Goal: Task Accomplishment & Management: Use online tool/utility

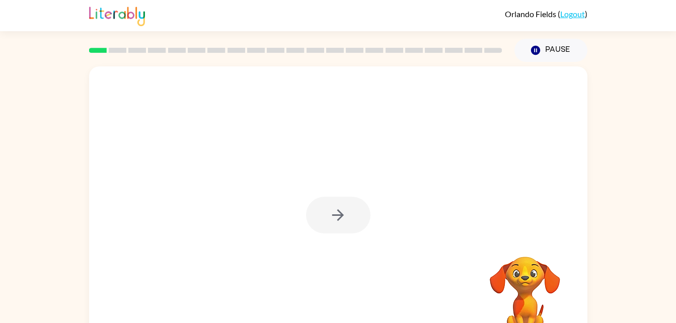
click at [330, 219] on div at bounding box center [338, 215] width 64 height 37
click at [340, 214] on icon "button" at bounding box center [338, 215] width 18 height 18
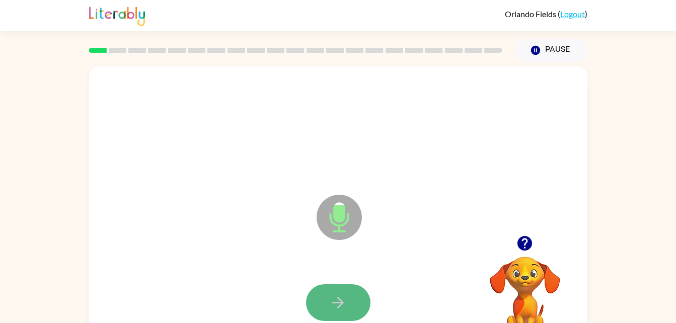
click at [353, 294] on button "button" at bounding box center [338, 302] width 64 height 37
click at [341, 299] on icon "button" at bounding box center [338, 303] width 18 height 18
click at [316, 303] on button "button" at bounding box center [338, 302] width 64 height 37
click at [343, 302] on icon "button" at bounding box center [338, 303] width 18 height 18
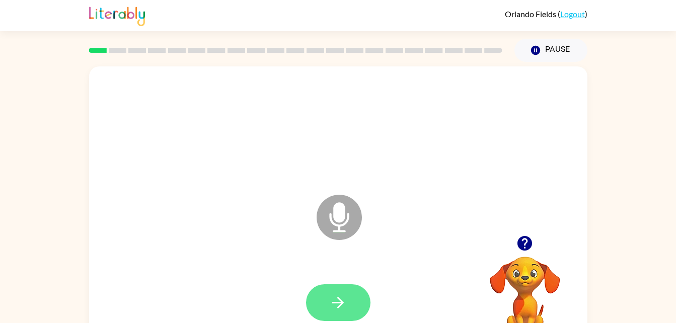
click at [347, 304] on button "button" at bounding box center [338, 302] width 64 height 37
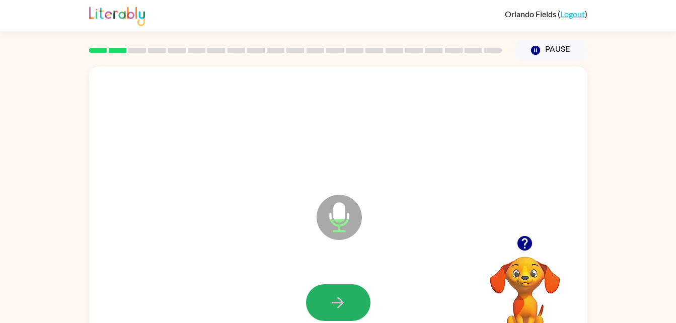
click at [347, 303] on button "button" at bounding box center [338, 302] width 64 height 37
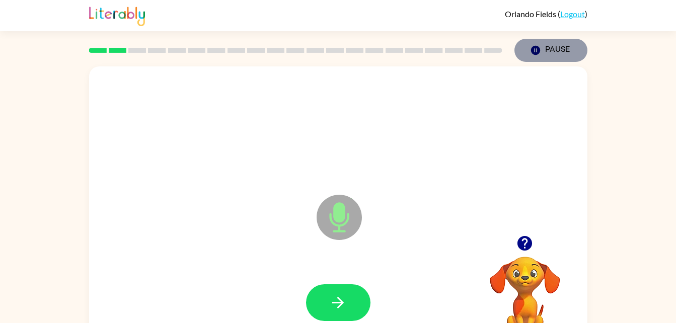
click at [565, 45] on button "Pause Pause" at bounding box center [550, 50] width 73 height 23
click at [573, 49] on button "Pause Pause" at bounding box center [550, 50] width 73 height 23
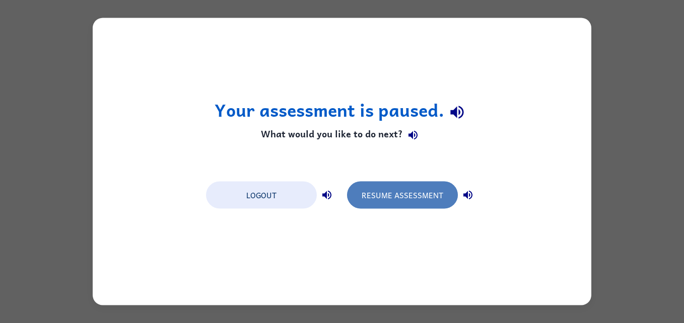
click at [437, 194] on button "Resume Assessment" at bounding box center [402, 195] width 111 height 27
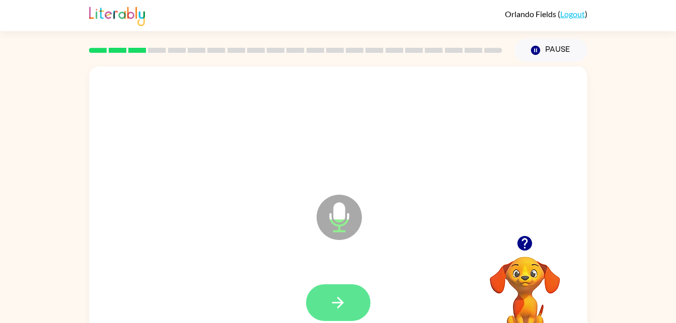
click at [362, 304] on button "button" at bounding box center [338, 302] width 64 height 37
click at [349, 296] on button "button" at bounding box center [338, 302] width 64 height 37
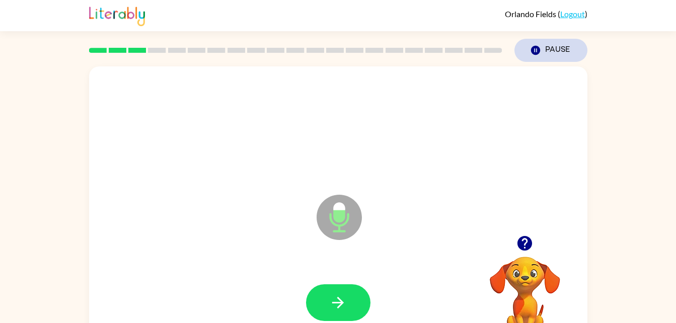
click at [568, 58] on button "Pause Pause" at bounding box center [550, 50] width 73 height 23
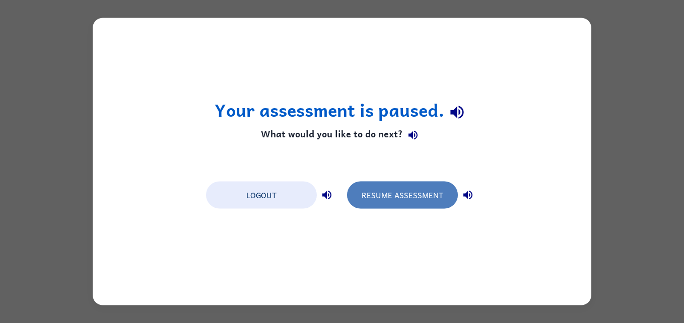
click at [390, 202] on button "Resume Assessment" at bounding box center [402, 195] width 111 height 27
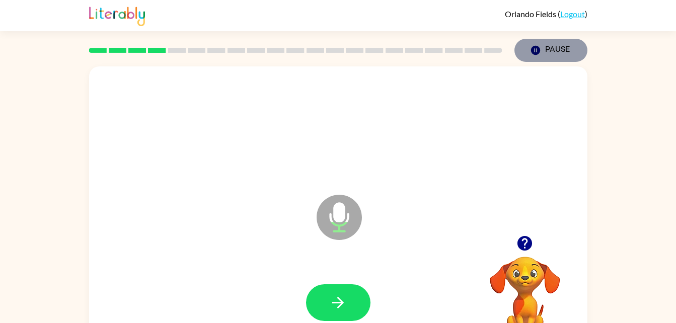
click at [568, 50] on button "Pause Pause" at bounding box center [550, 50] width 73 height 23
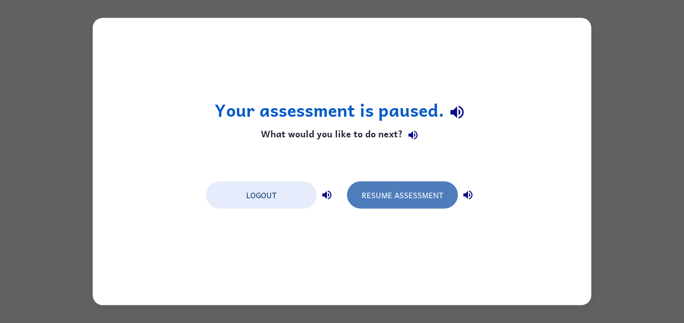
click at [448, 196] on button "Resume Assessment" at bounding box center [402, 195] width 111 height 27
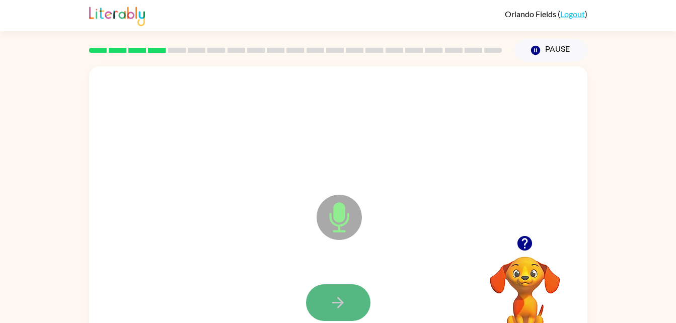
click at [320, 303] on button "button" at bounding box center [338, 302] width 64 height 37
click at [348, 294] on button "button" at bounding box center [338, 302] width 64 height 37
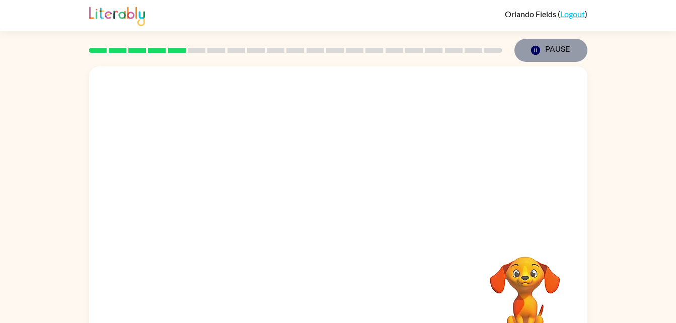
click at [571, 55] on button "Pause Pause" at bounding box center [550, 50] width 73 height 23
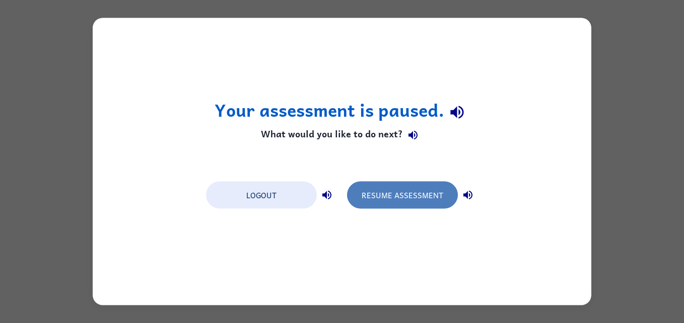
click at [386, 187] on button "Resume Assessment" at bounding box center [402, 195] width 111 height 27
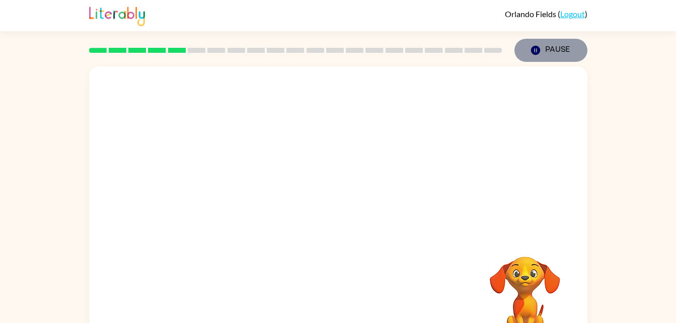
click at [562, 56] on button "Pause Pause" at bounding box center [550, 50] width 73 height 23
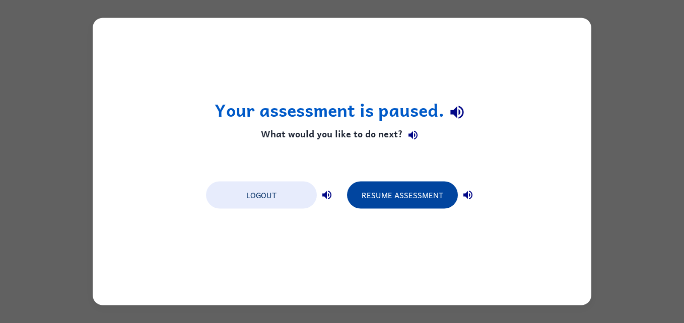
click at [407, 200] on button "Resume Assessment" at bounding box center [402, 195] width 111 height 27
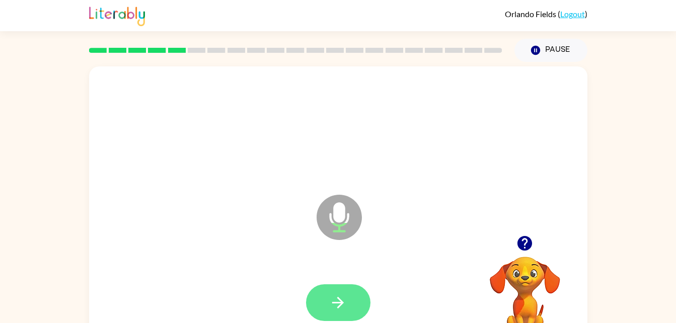
click at [341, 285] on div at bounding box center [338, 303] width 478 height 83
click at [332, 297] on icon "button" at bounding box center [338, 303] width 18 height 18
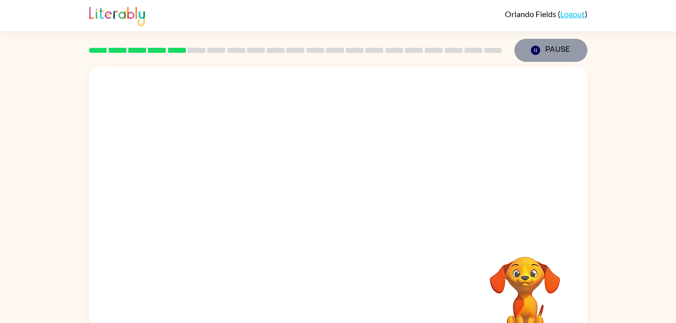
click at [548, 53] on button "Pause Pause" at bounding box center [550, 50] width 73 height 23
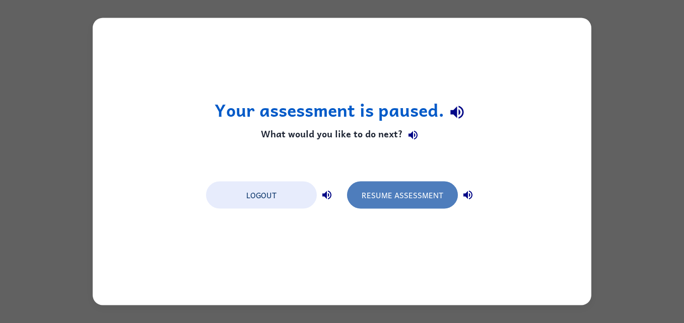
click at [422, 187] on button "Resume Assessment" at bounding box center [402, 195] width 111 height 27
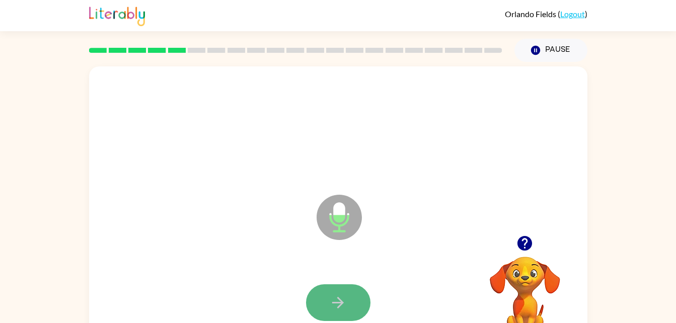
click at [335, 294] on icon "button" at bounding box center [338, 303] width 18 height 18
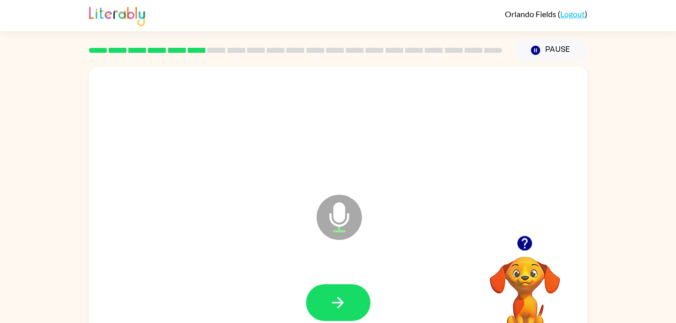
click at [522, 245] on icon "button" at bounding box center [524, 243] width 15 height 15
click at [524, 244] on icon "button" at bounding box center [524, 243] width 15 height 15
click at [349, 304] on button "button" at bounding box center [338, 302] width 64 height 37
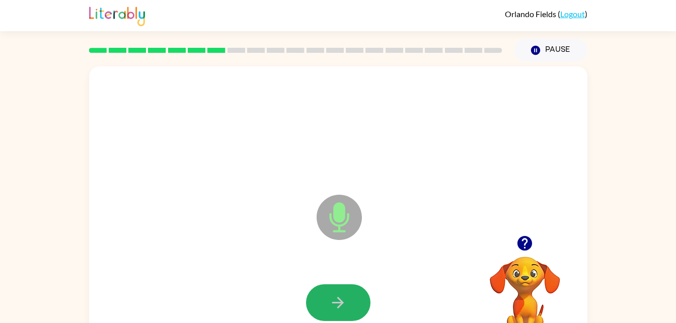
click at [322, 292] on button "button" at bounding box center [338, 302] width 64 height 37
click at [346, 305] on button "button" at bounding box center [338, 302] width 64 height 37
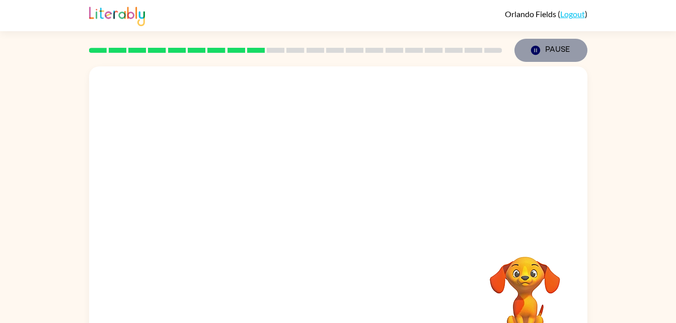
click at [562, 48] on button "Pause Pause" at bounding box center [550, 50] width 73 height 23
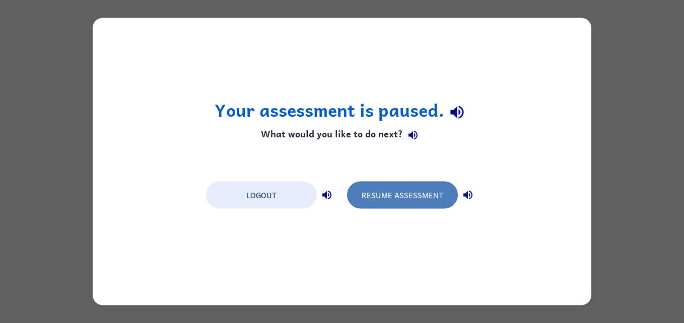
click at [414, 191] on button "Resume Assessment" at bounding box center [402, 195] width 111 height 27
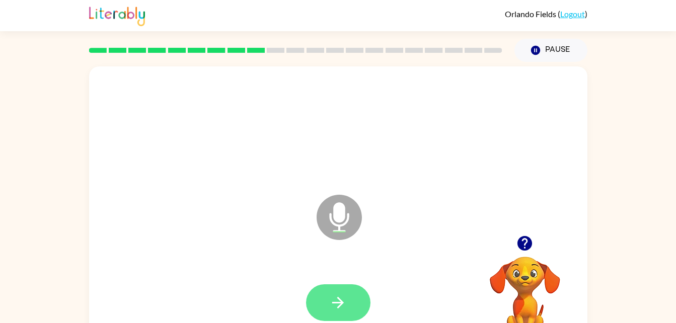
click at [336, 306] on icon "button" at bounding box center [338, 303] width 18 height 18
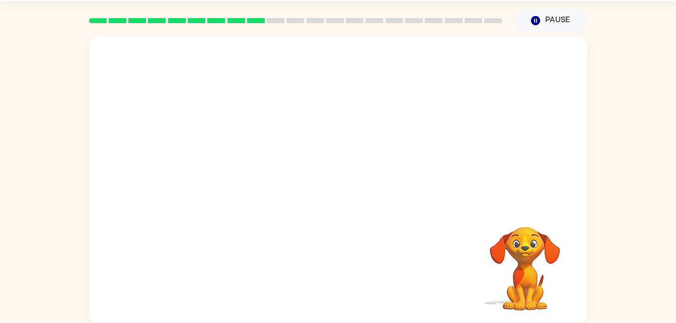
scroll to position [31, 0]
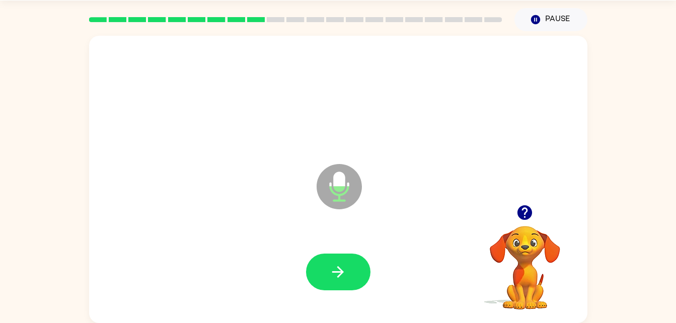
drag, startPoint x: 6, startPoint y: 97, endPoint x: 232, endPoint y: 141, distance: 230.3
drag, startPoint x: 232, startPoint y: 141, endPoint x: 430, endPoint y: 238, distance: 220.4
click at [430, 238] on div at bounding box center [338, 272] width 478 height 83
click at [524, 210] on icon "button" at bounding box center [524, 212] width 15 height 15
click at [358, 290] on div at bounding box center [338, 272] width 478 height 83
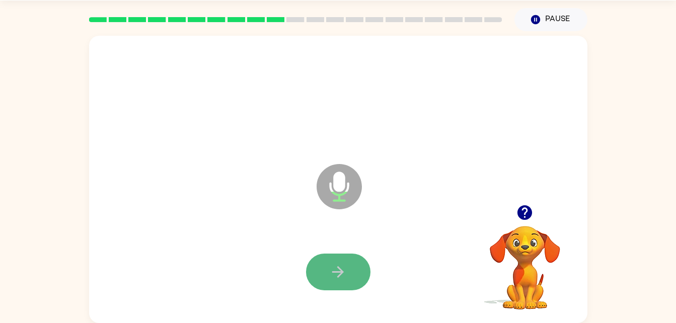
click at [355, 274] on button "button" at bounding box center [338, 272] width 64 height 37
click at [353, 274] on button "button" at bounding box center [338, 272] width 64 height 37
click at [358, 286] on button "button" at bounding box center [338, 272] width 64 height 37
click at [328, 259] on button "button" at bounding box center [338, 272] width 64 height 37
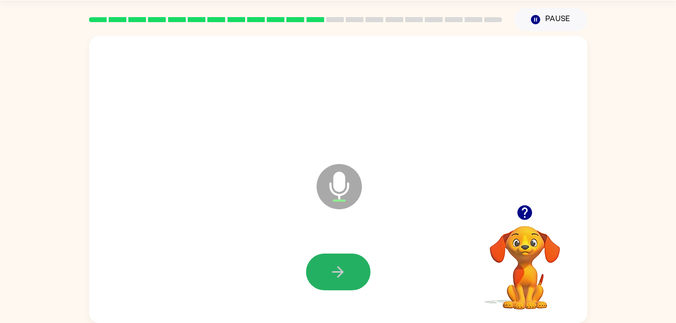
click at [326, 268] on button "button" at bounding box center [338, 272] width 64 height 37
click at [326, 274] on button "button" at bounding box center [338, 272] width 64 height 37
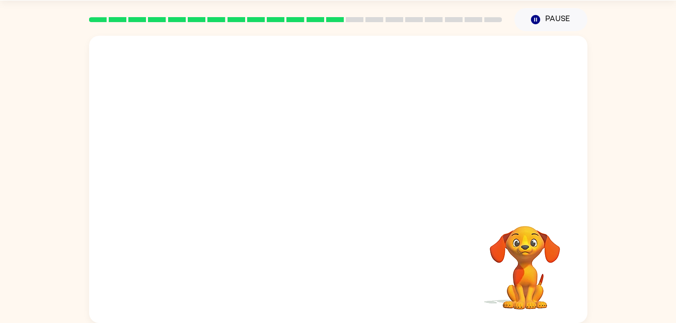
click at [386, 244] on div "Your browser must support playing .mp4 files to use Literably. Please try using…" at bounding box center [338, 179] width 498 height 287
drag, startPoint x: 567, startPoint y: 25, endPoint x: 564, endPoint y: 64, distance: 39.4
click at [566, 38] on div "[PERSON_NAME] ( Logout ) Pause Pause Your browser must support playing .mp4 fil…" at bounding box center [338, 146] width 676 height 354
click at [543, 12] on button "Pause Pause" at bounding box center [550, 19] width 73 height 23
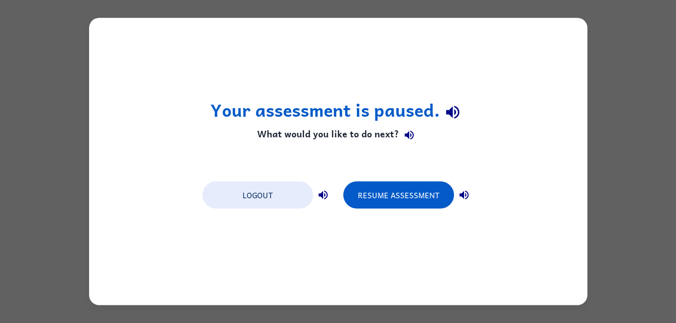
scroll to position [0, 0]
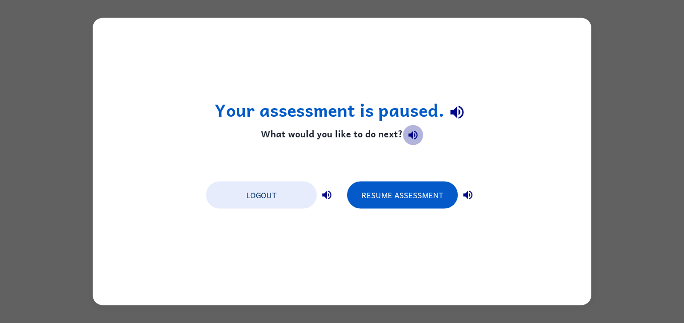
click at [419, 140] on button "button" at bounding box center [413, 135] width 20 height 20
click at [454, 117] on icon "button" at bounding box center [457, 112] width 18 height 18
click at [330, 198] on icon "button" at bounding box center [326, 195] width 9 height 9
click at [471, 193] on icon "button" at bounding box center [467, 195] width 9 height 9
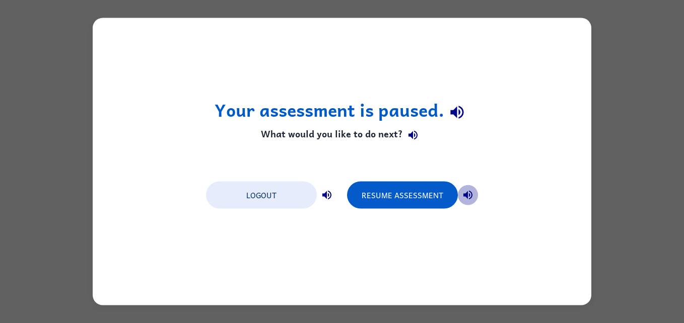
click at [471, 193] on icon "button" at bounding box center [467, 195] width 9 height 9
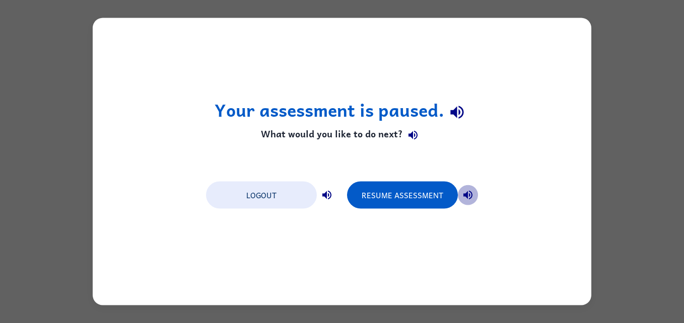
click at [471, 193] on icon "button" at bounding box center [467, 195] width 9 height 9
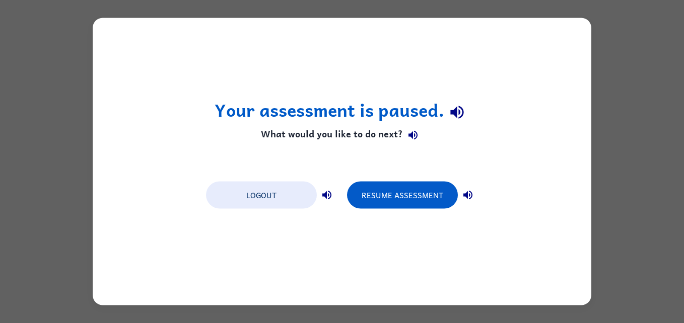
click at [471, 193] on icon "button" at bounding box center [467, 195] width 9 height 9
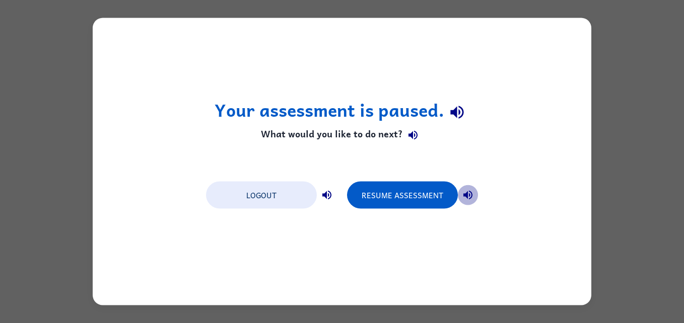
click at [471, 193] on icon "button" at bounding box center [467, 195] width 9 height 9
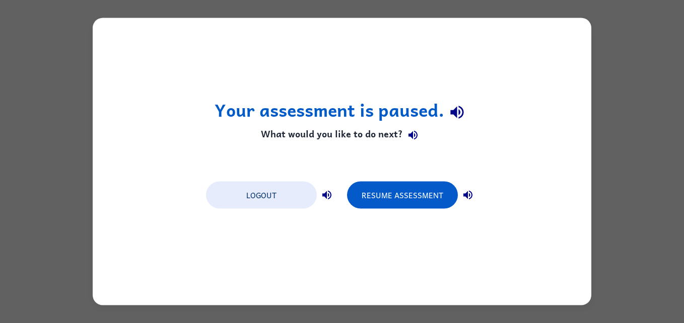
click at [471, 193] on icon "button" at bounding box center [467, 195] width 9 height 9
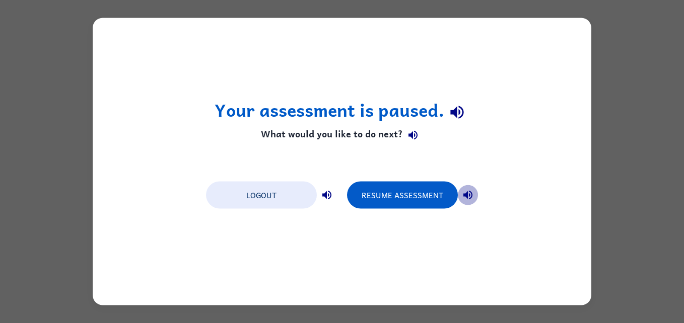
click at [471, 193] on icon "button" at bounding box center [467, 195] width 9 height 9
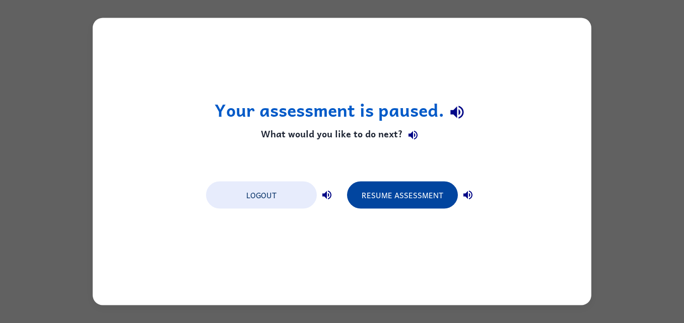
click at [437, 188] on button "Resume Assessment" at bounding box center [402, 195] width 111 height 27
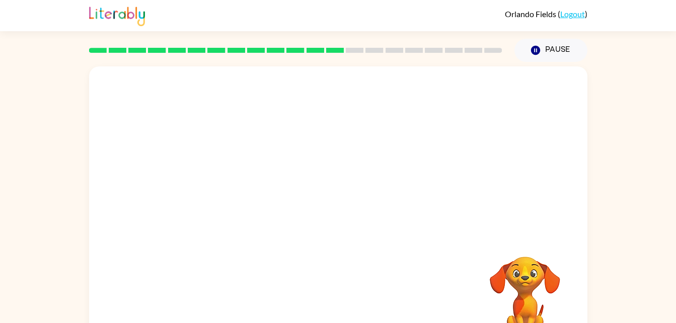
click at [431, 190] on div at bounding box center [338, 150] width 498 height 169
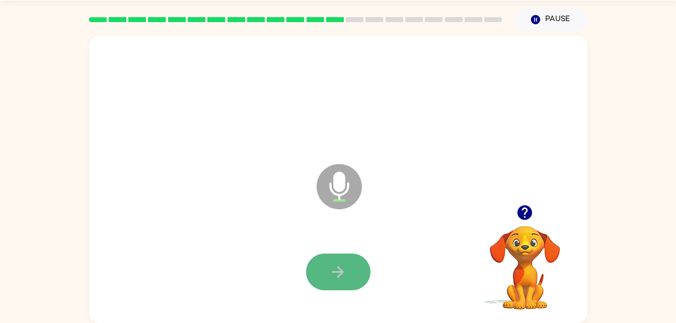
click at [352, 282] on button "button" at bounding box center [338, 272] width 64 height 37
click at [357, 272] on button "button" at bounding box center [338, 272] width 64 height 37
click at [342, 271] on icon "button" at bounding box center [338, 272] width 12 height 12
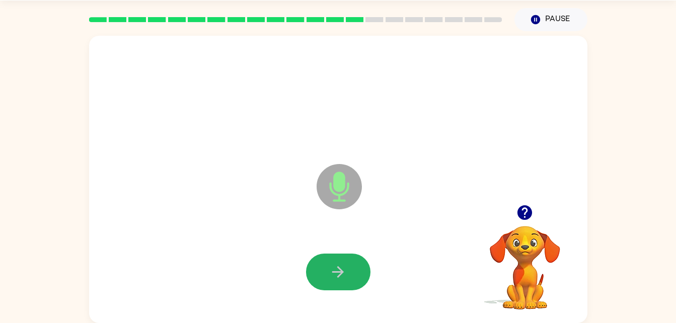
click at [351, 269] on button "button" at bounding box center [338, 272] width 64 height 37
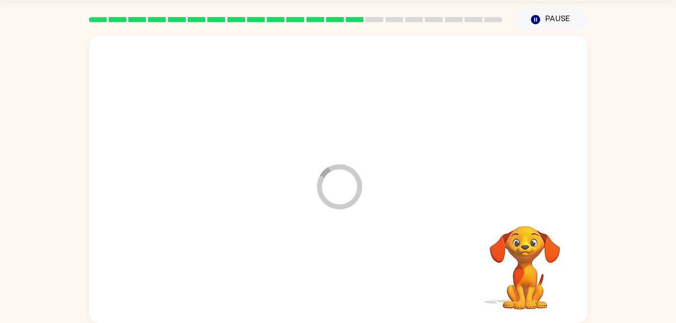
click at [342, 199] on icon "Loader Your response is being sent to our graders" at bounding box center [339, 187] width 60 height 60
click at [343, 190] on icon "Loader Your response is being sent to our graders" at bounding box center [339, 187] width 60 height 60
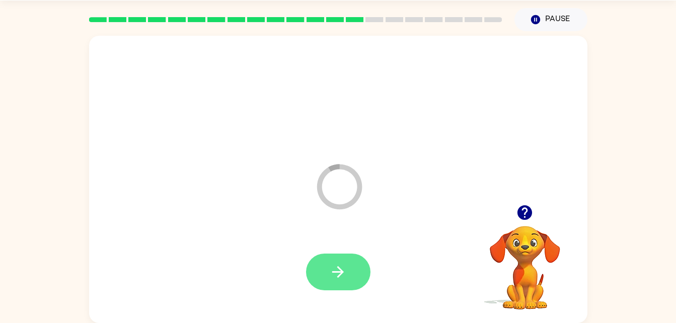
click at [335, 281] on button "button" at bounding box center [338, 272] width 64 height 37
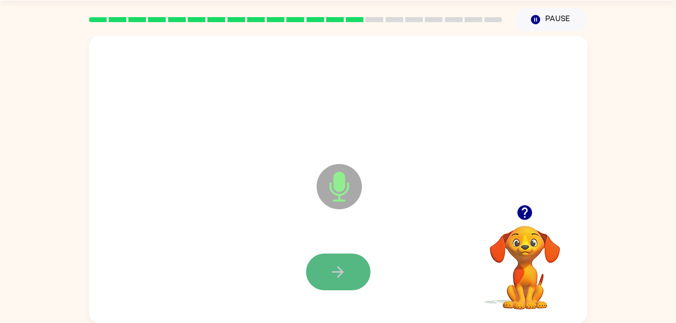
click at [346, 279] on icon "button" at bounding box center [338, 272] width 18 height 18
click at [345, 277] on icon "button" at bounding box center [338, 272] width 18 height 18
click at [343, 262] on button "button" at bounding box center [338, 272] width 64 height 37
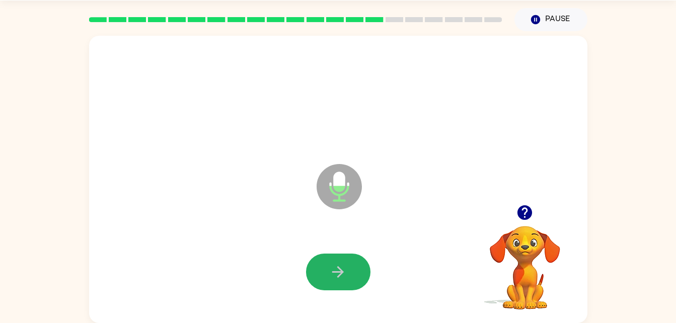
click at [344, 275] on icon "button" at bounding box center [338, 272] width 18 height 18
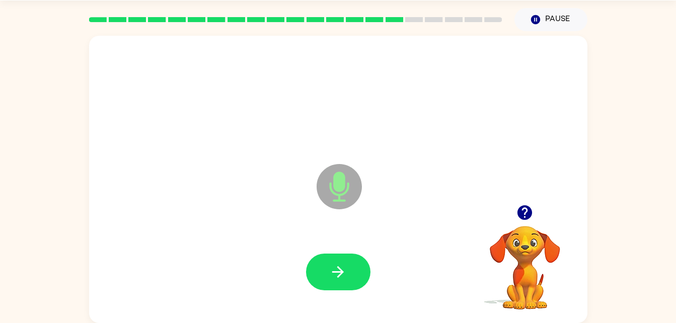
click at [346, 274] on icon "button" at bounding box center [338, 272] width 18 height 18
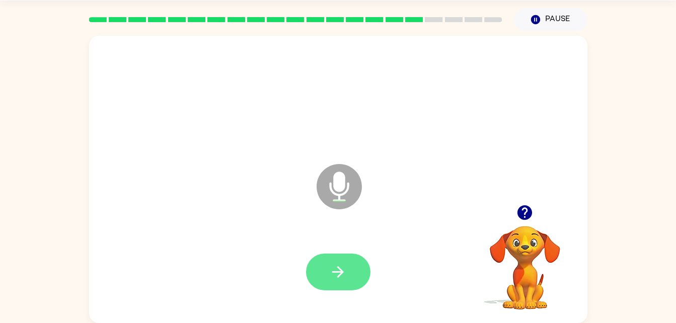
click at [342, 287] on button "button" at bounding box center [338, 272] width 64 height 37
click at [346, 273] on icon "button" at bounding box center [338, 272] width 18 height 18
click at [338, 267] on icon "button" at bounding box center [338, 272] width 12 height 12
click at [328, 261] on button "button" at bounding box center [338, 272] width 64 height 37
click at [328, 266] on button "button" at bounding box center [338, 272] width 64 height 37
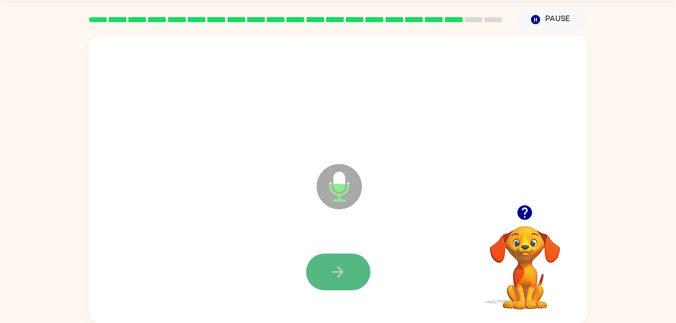
click at [329, 266] on button "button" at bounding box center [338, 272] width 64 height 37
click at [374, 298] on div at bounding box center [338, 272] width 478 height 83
click at [363, 284] on button "button" at bounding box center [338, 272] width 64 height 37
click at [339, 264] on icon "button" at bounding box center [338, 272] width 18 height 18
click at [341, 274] on icon "button" at bounding box center [338, 272] width 12 height 12
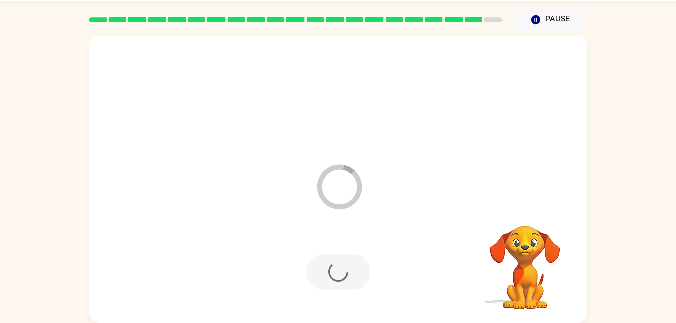
scroll to position [13, 0]
